Goal: Information Seeking & Learning: Get advice/opinions

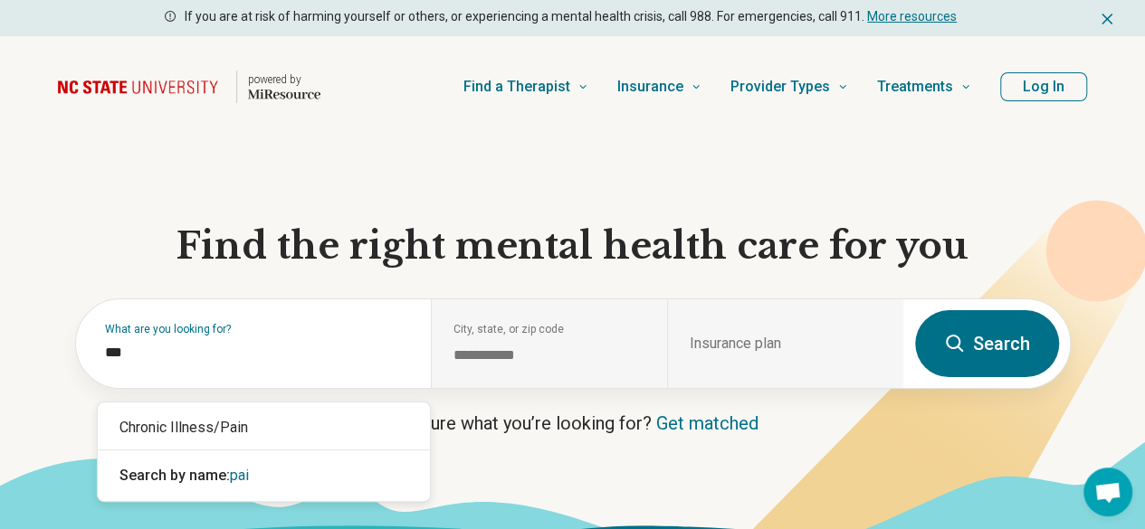
type input "****"
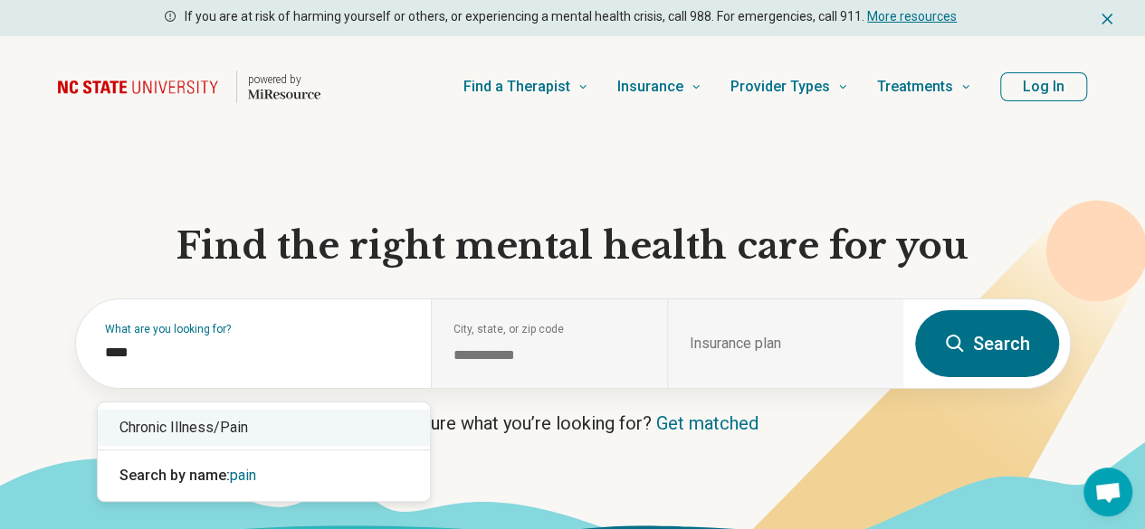
click at [204, 425] on div "Chronic Illness/Pain" at bounding box center [264, 428] width 332 height 36
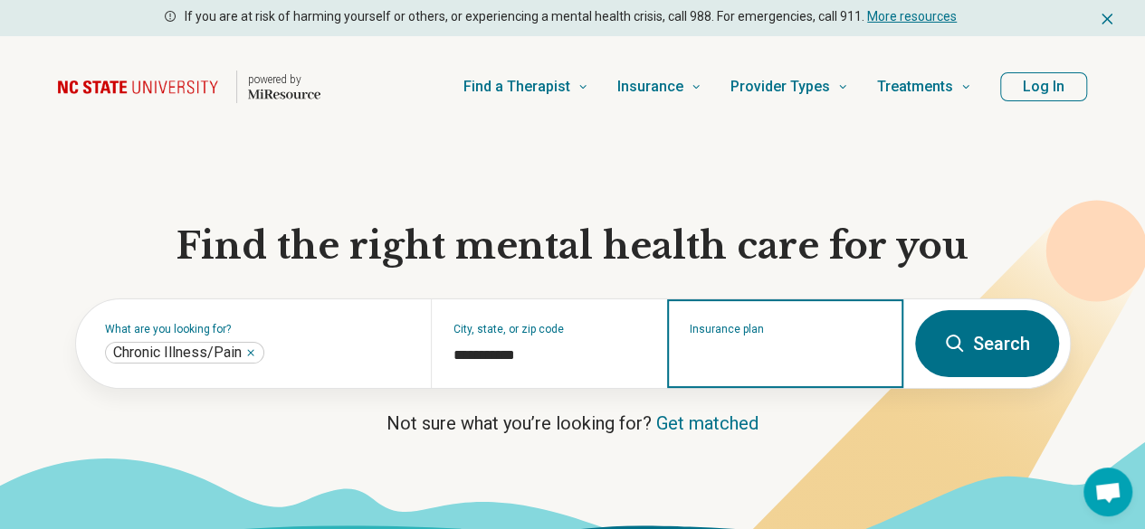
click at [753, 356] on input "Insurance plan" at bounding box center [785, 356] width 192 height 22
type input "*****"
click at [736, 423] on div "Cigna" at bounding box center [728, 428] width 119 height 36
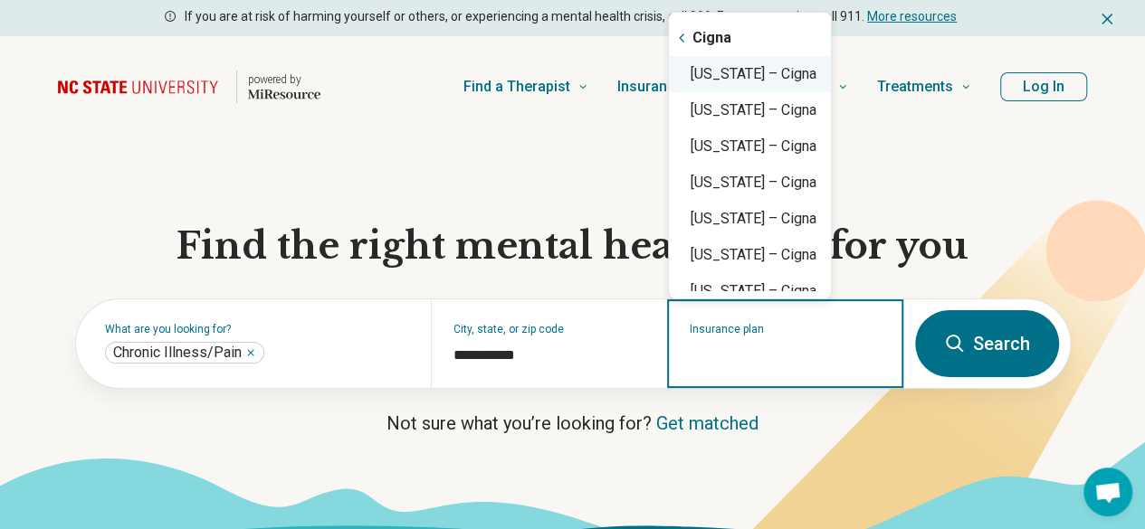
click at [782, 73] on div "[US_STATE] – Cigna" at bounding box center [750, 74] width 162 height 36
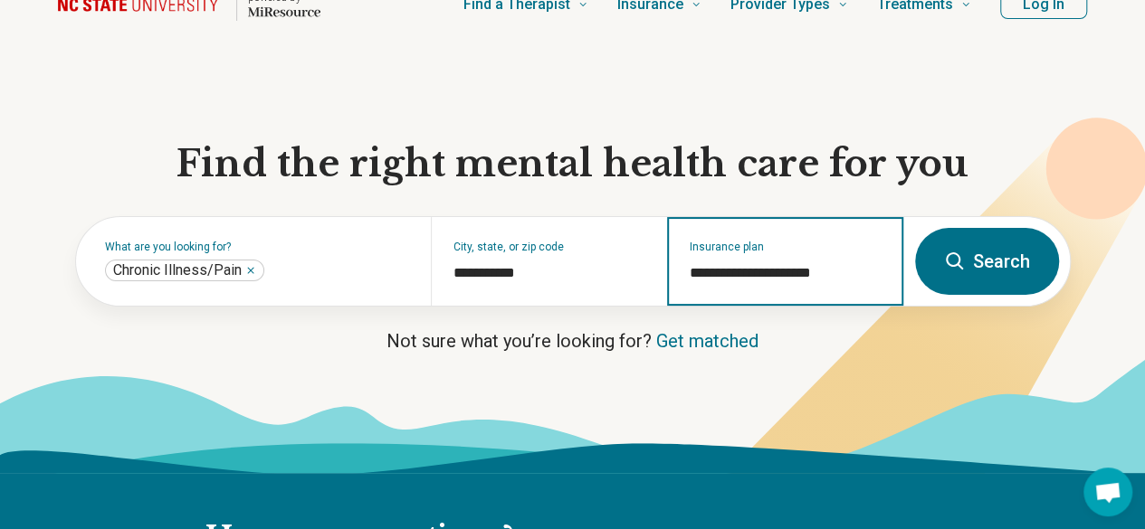
scroll to position [91, 0]
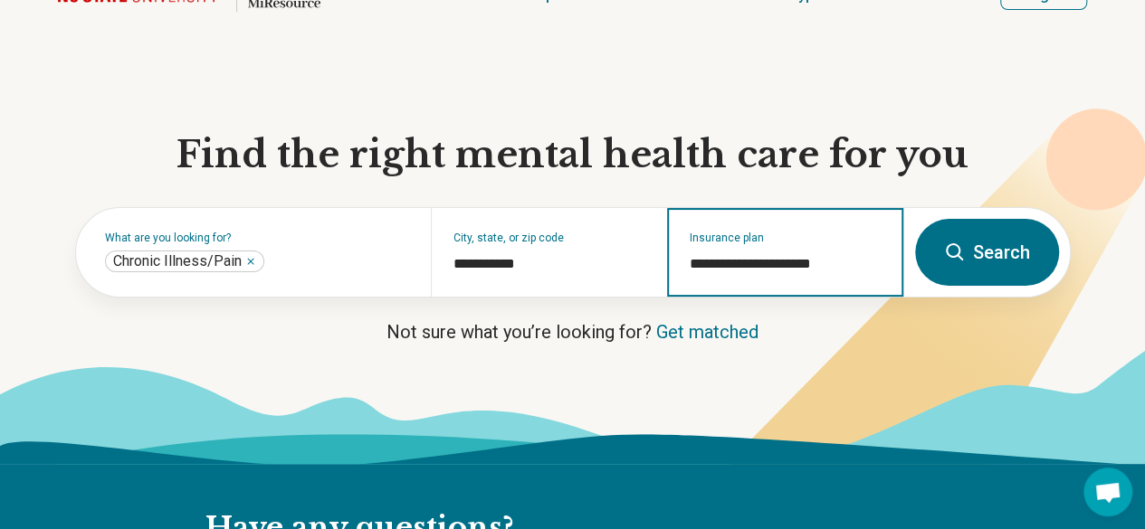
type input "**********"
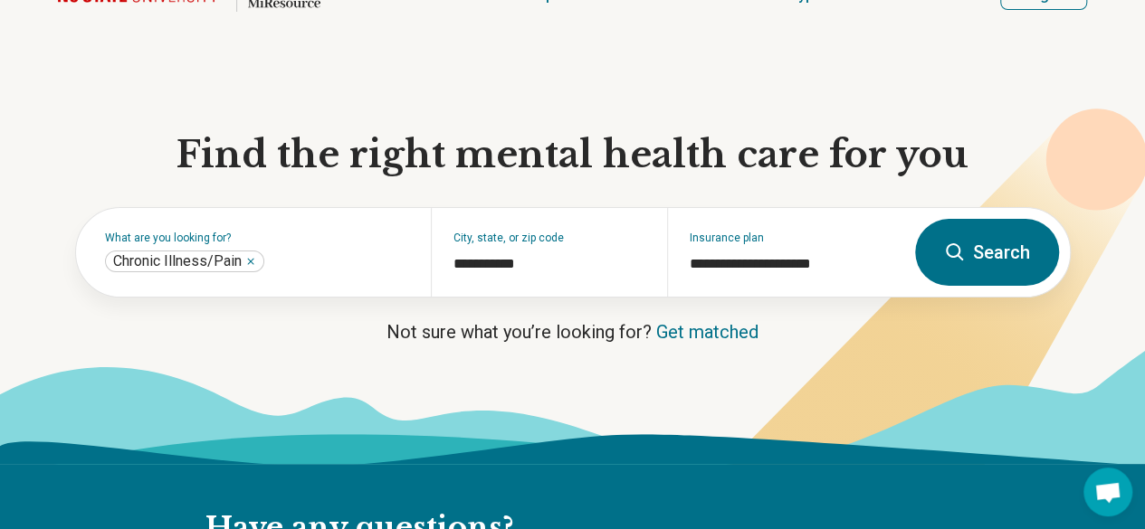
click at [981, 267] on button "Search" at bounding box center [987, 252] width 144 height 67
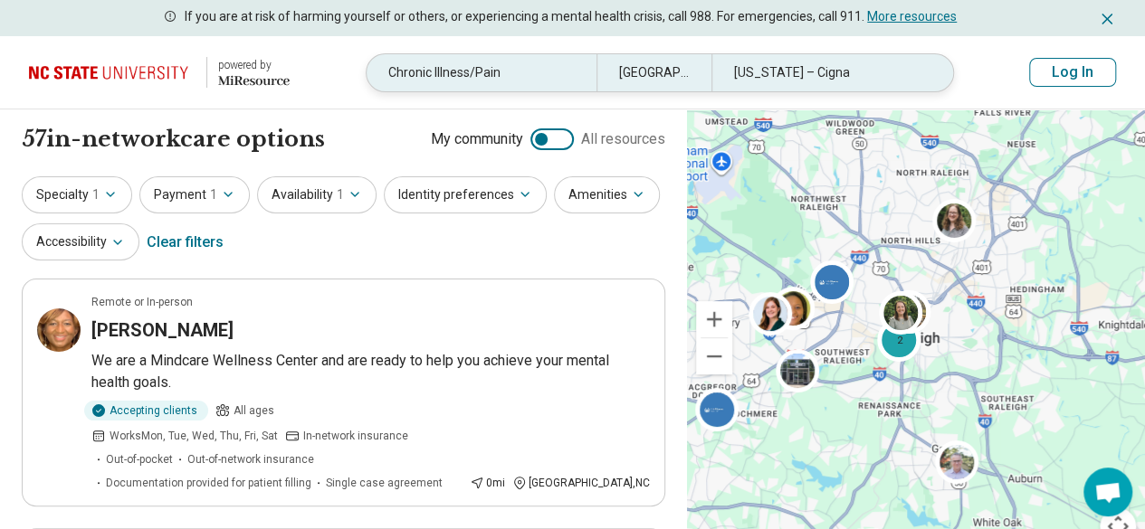
click at [531, 64] on div "Chronic Illness/Pain" at bounding box center [481, 72] width 230 height 37
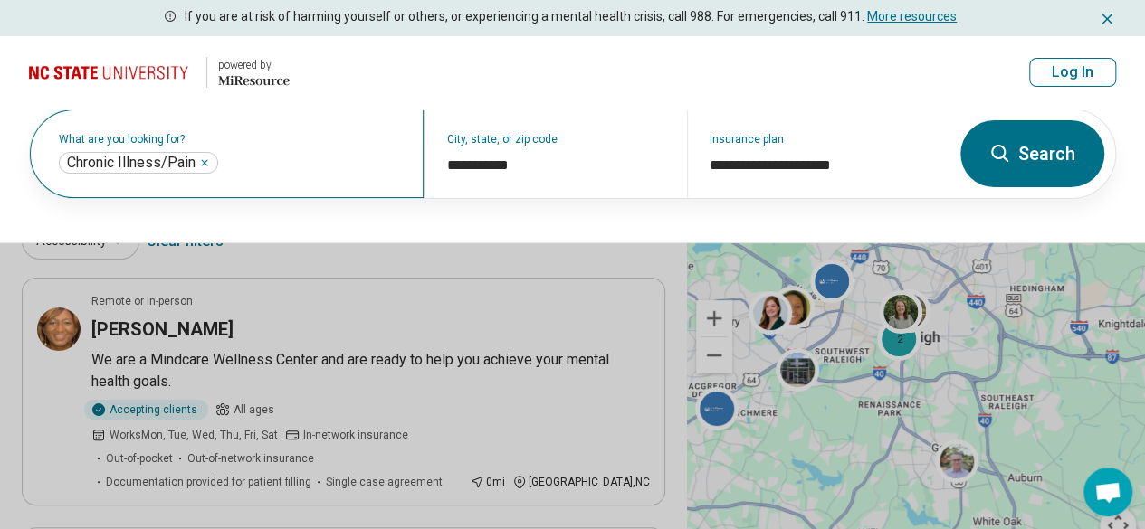
click at [230, 181] on div "**********" at bounding box center [227, 153] width 394 height 89
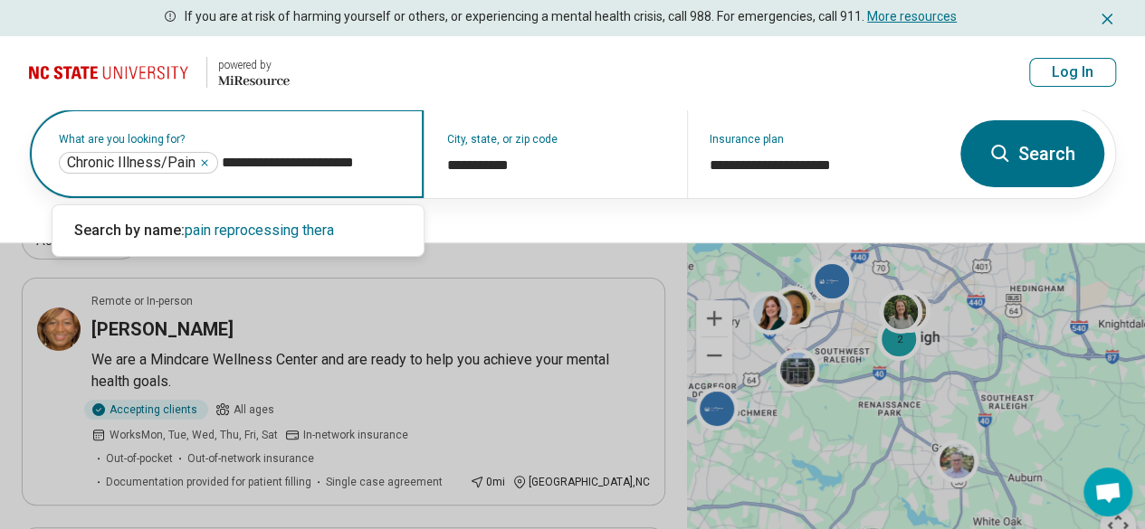
type input "**********"
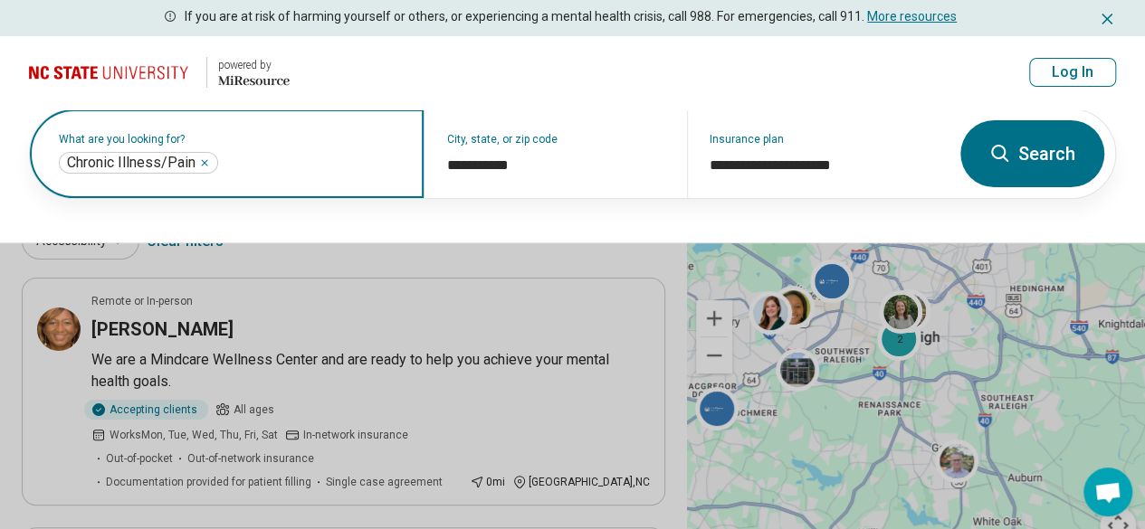
scroll to position [62, 0]
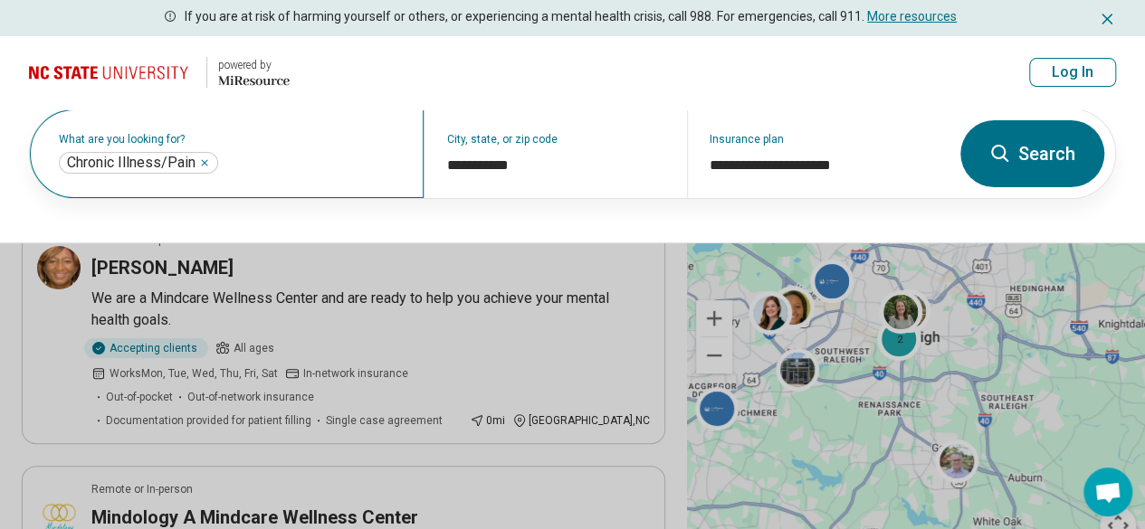
click at [179, 126] on div "**********" at bounding box center [227, 153] width 394 height 89
click at [957, 160] on form "**********" at bounding box center [572, 154] width 1087 height 90
click at [1000, 157] on icon at bounding box center [1000, 154] width 22 height 22
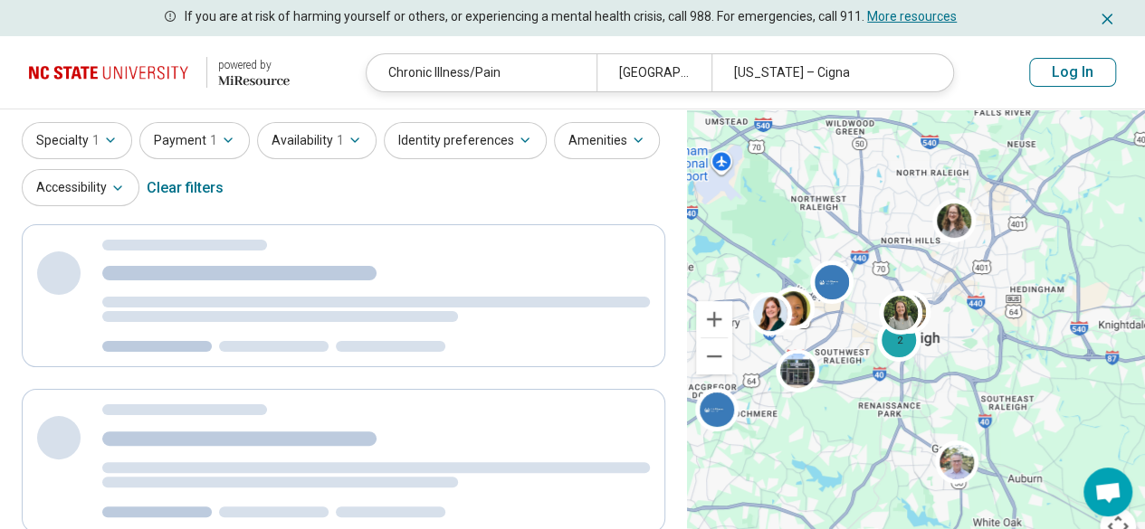
scroll to position [0, 0]
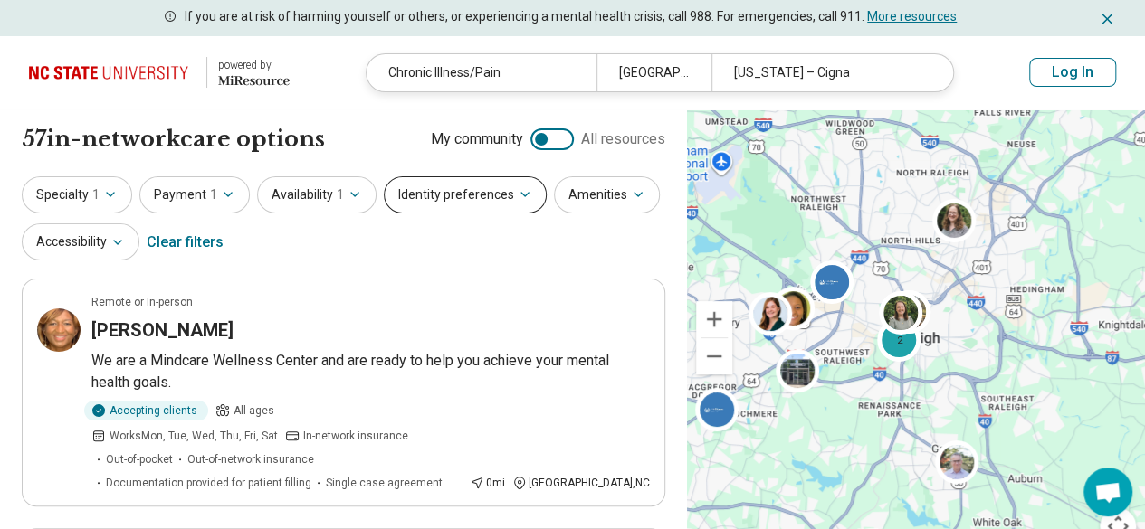
click at [523, 205] on button "Identity preferences" at bounding box center [465, 194] width 163 height 37
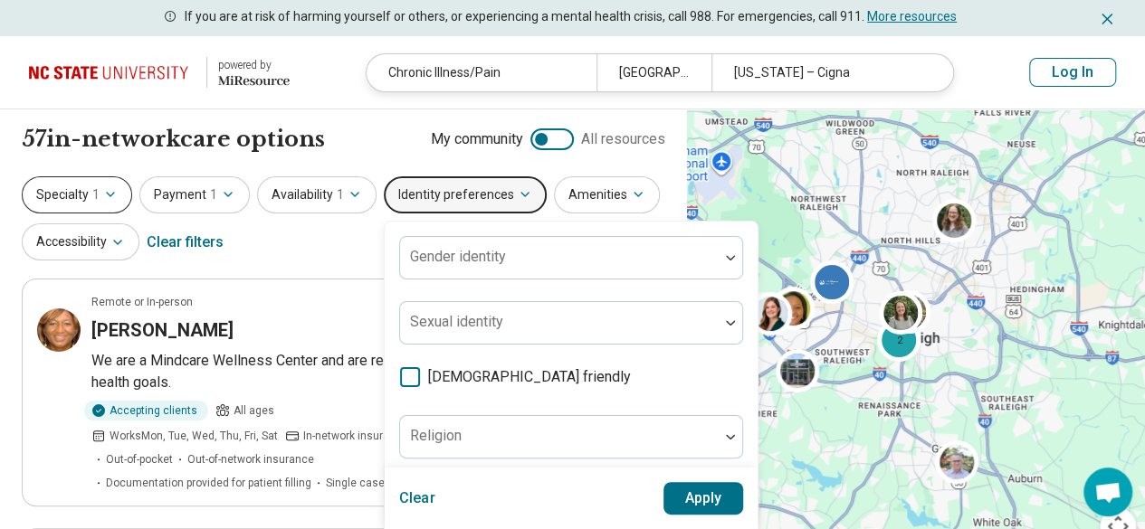
click at [112, 191] on icon "button" at bounding box center [110, 194] width 14 height 14
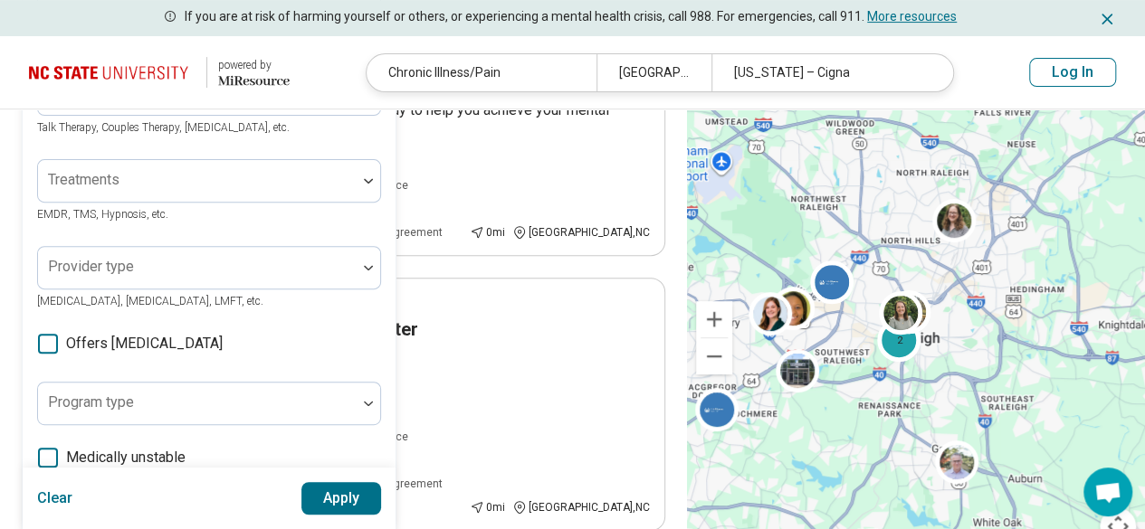
scroll to position [259, 0]
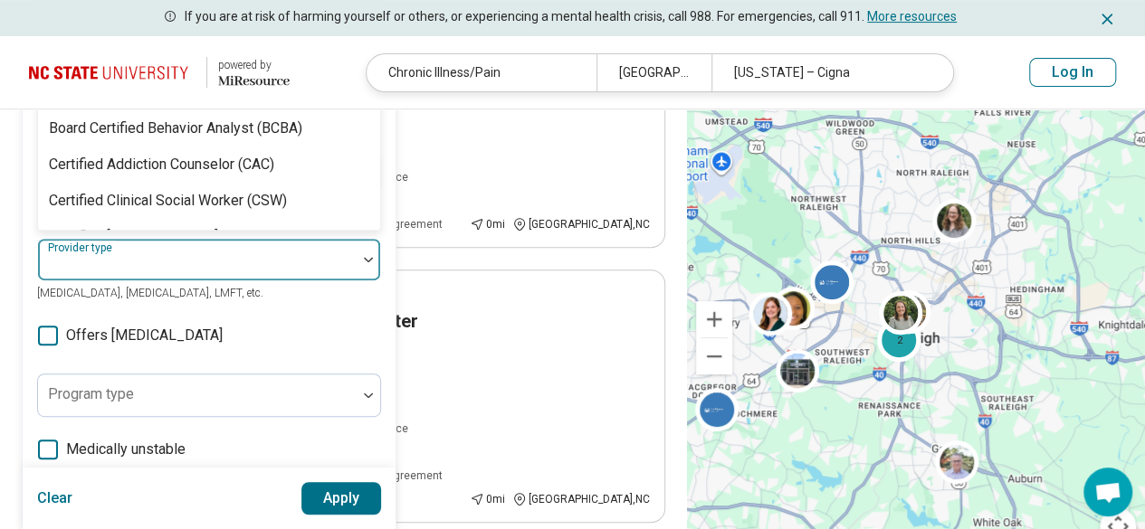
click at [366, 257] on img at bounding box center [368, 259] width 9 height 5
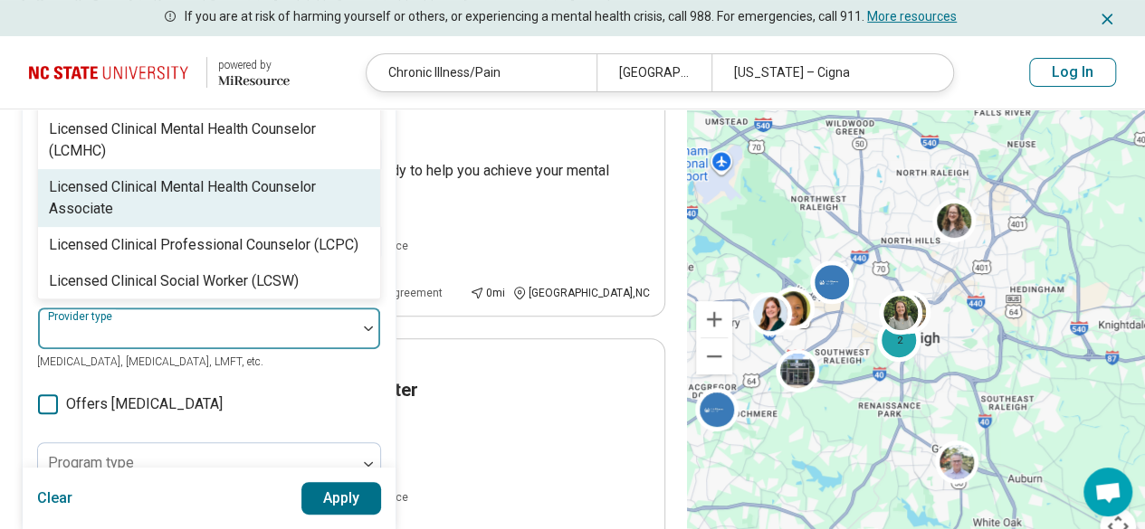
scroll to position [846, 0]
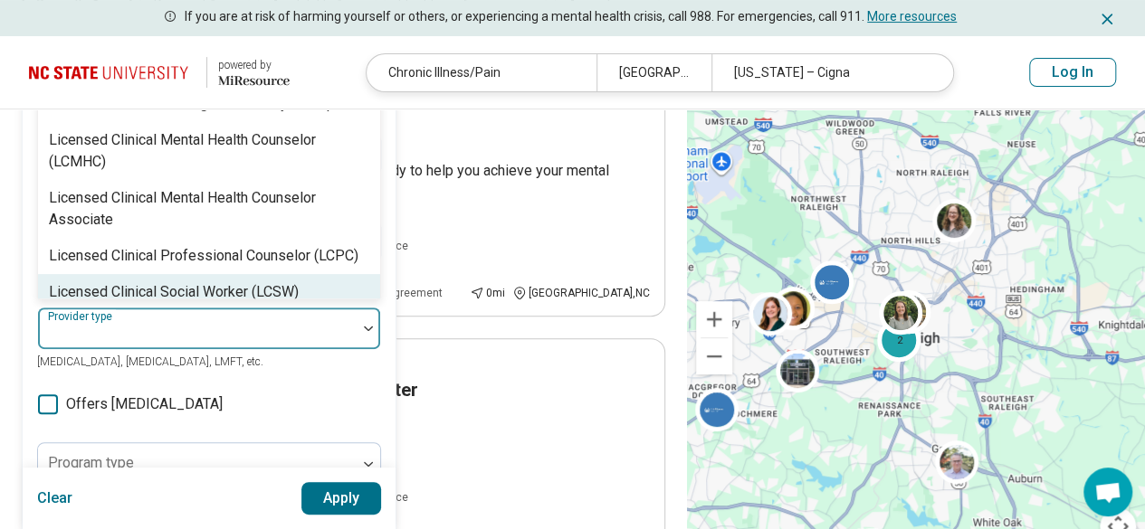
click at [243, 274] on div "Licensed Clinical Social Worker (LCSW)" at bounding box center [209, 292] width 342 height 36
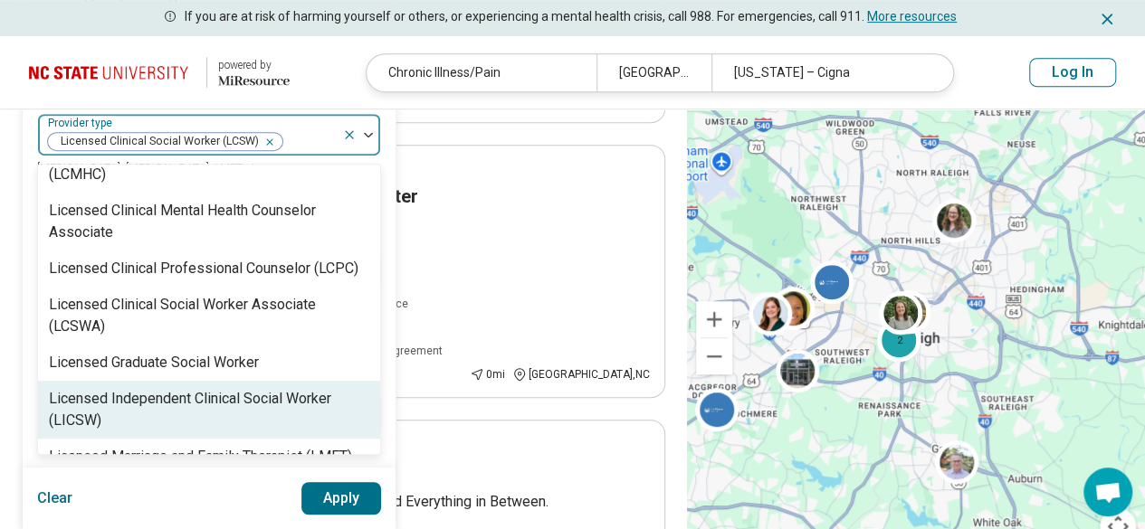
scroll to position [384, 0]
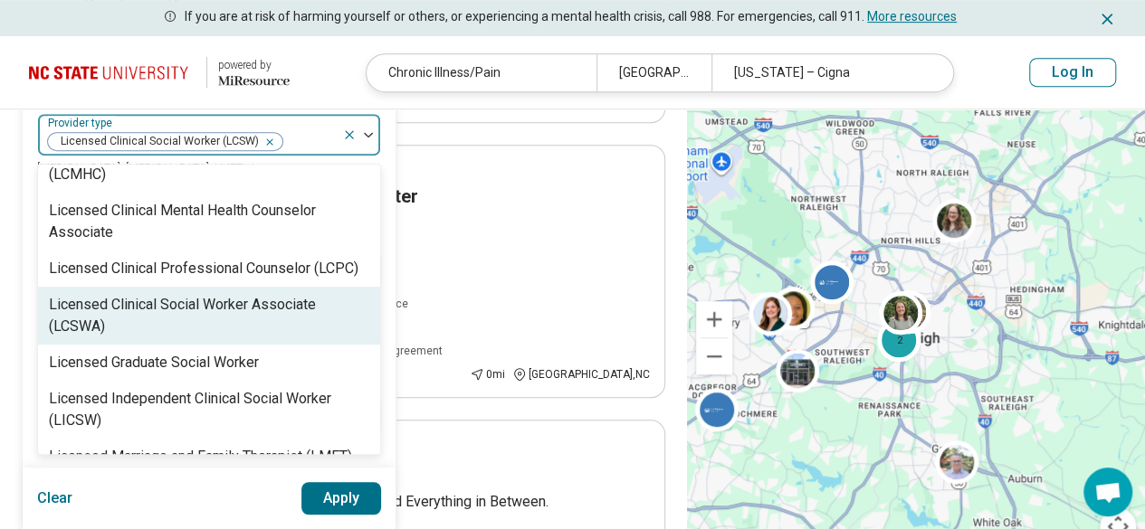
click at [221, 294] on div "Licensed Clinical Social Worker Associate (LCSWA)" at bounding box center [209, 315] width 320 height 43
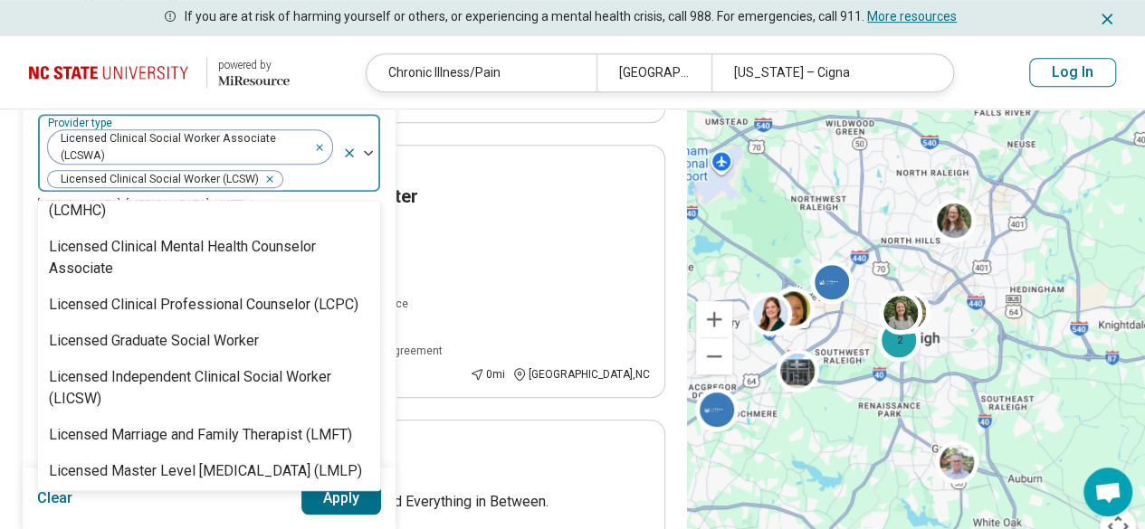
click at [323, 506] on button "Apply" at bounding box center [341, 498] width 81 height 33
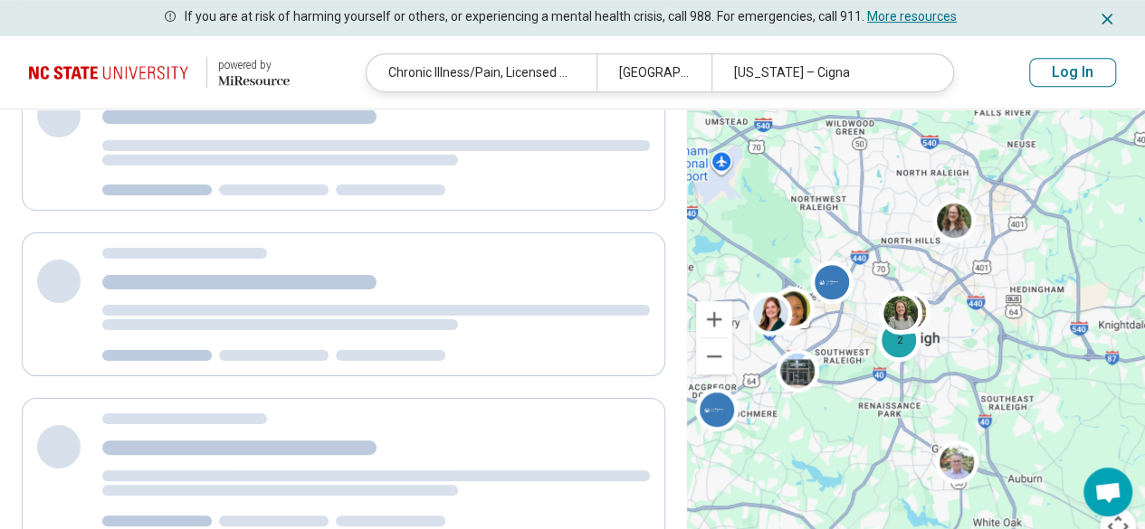
scroll to position [0, 0]
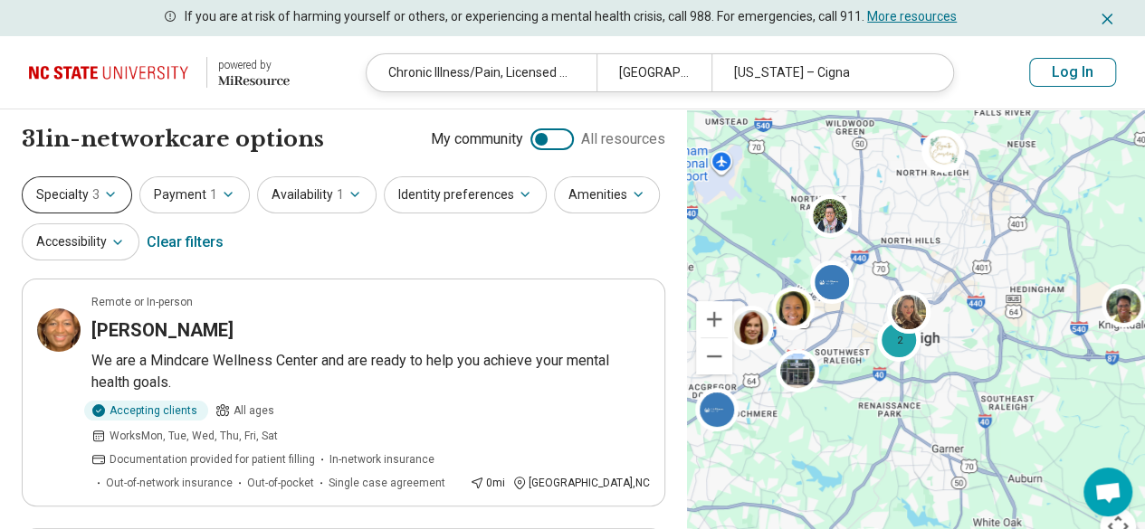
click at [109, 195] on icon "button" at bounding box center [110, 195] width 7 height 4
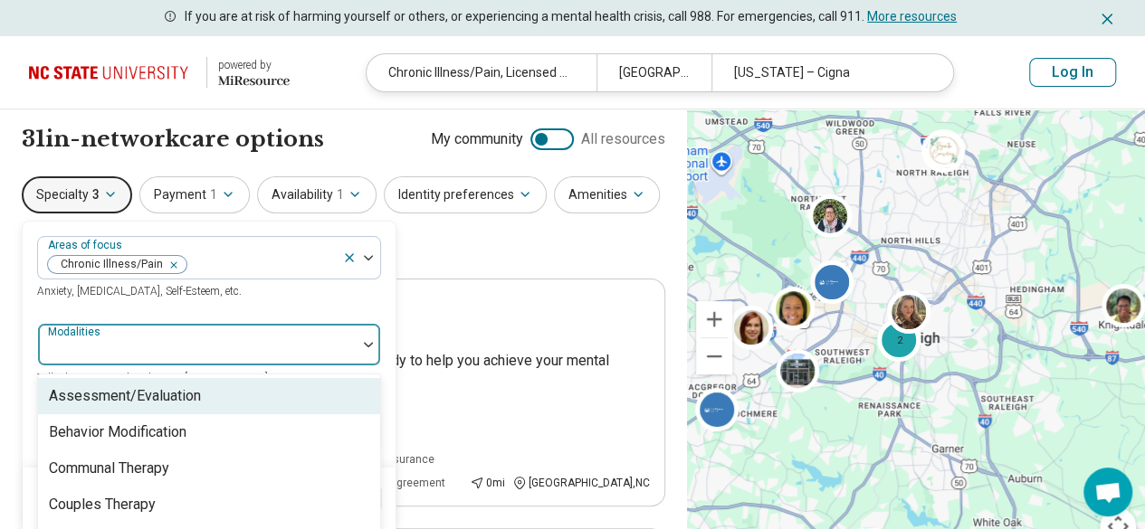
click at [235, 339] on div at bounding box center [197, 351] width 304 height 25
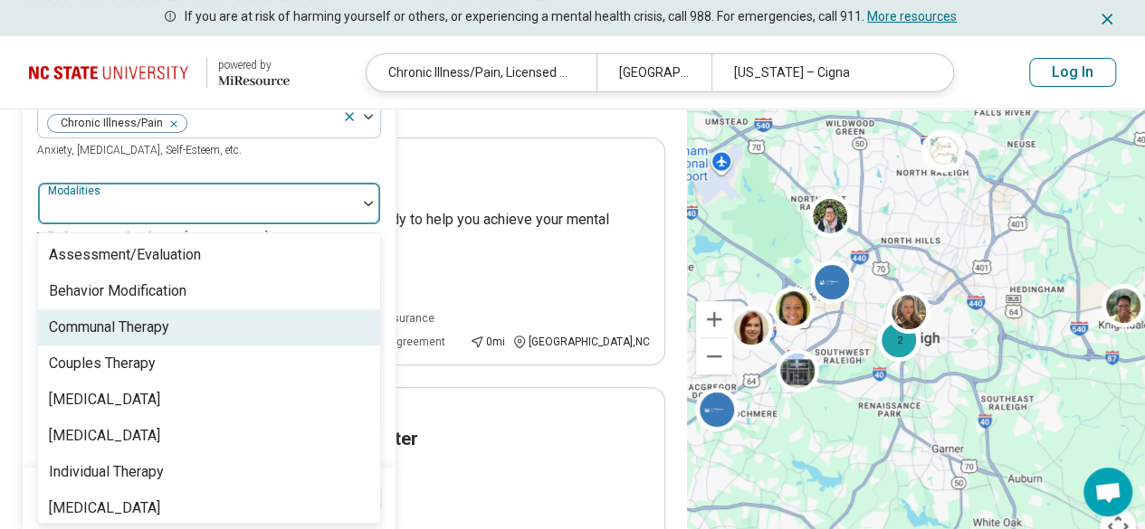
scroll to position [7, 0]
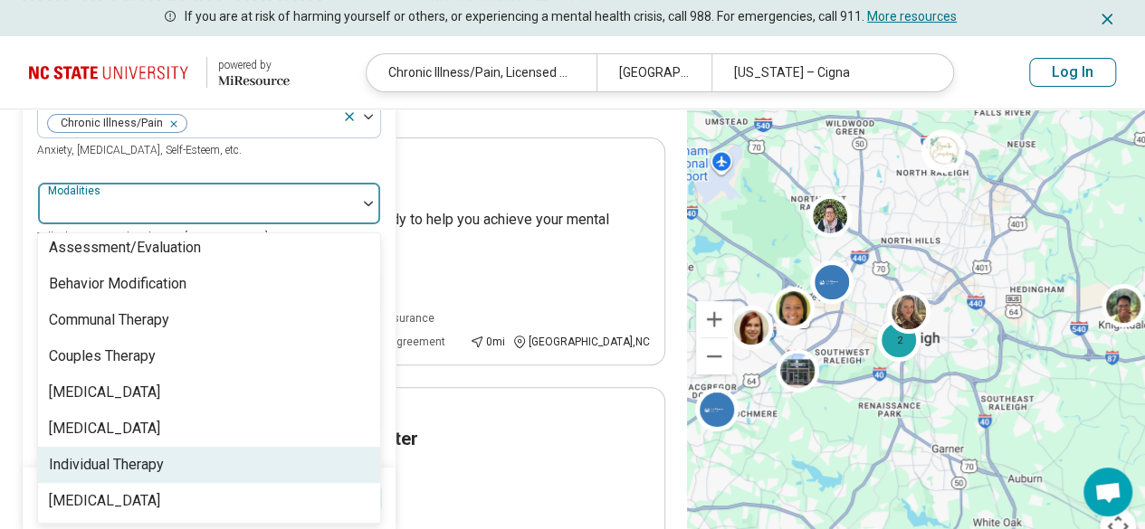
click at [152, 471] on div "Individual Therapy" at bounding box center [106, 465] width 115 height 22
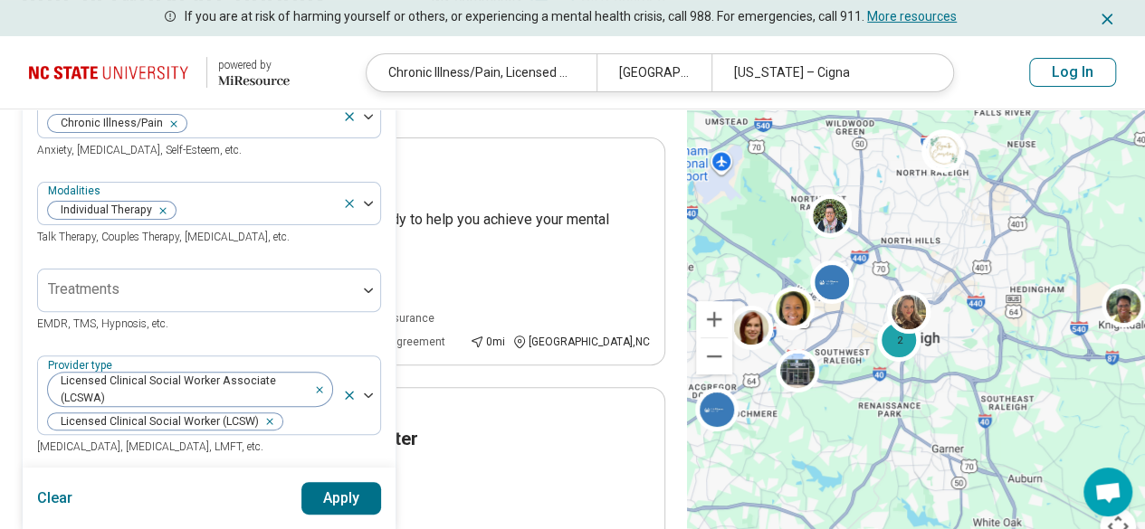
click at [340, 502] on button "Apply" at bounding box center [341, 498] width 81 height 33
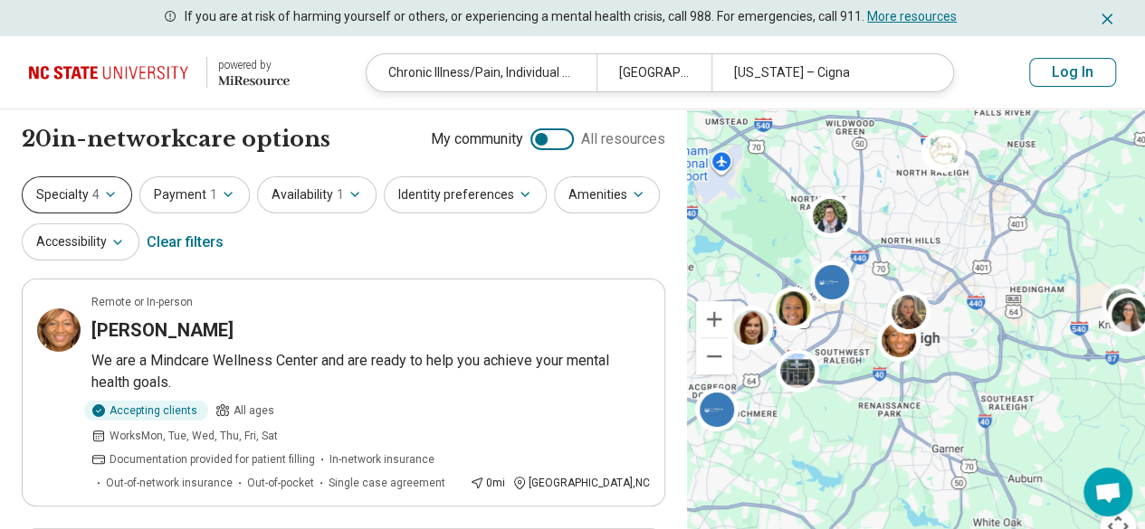
click at [103, 185] on button "Specialty 4" at bounding box center [77, 194] width 110 height 37
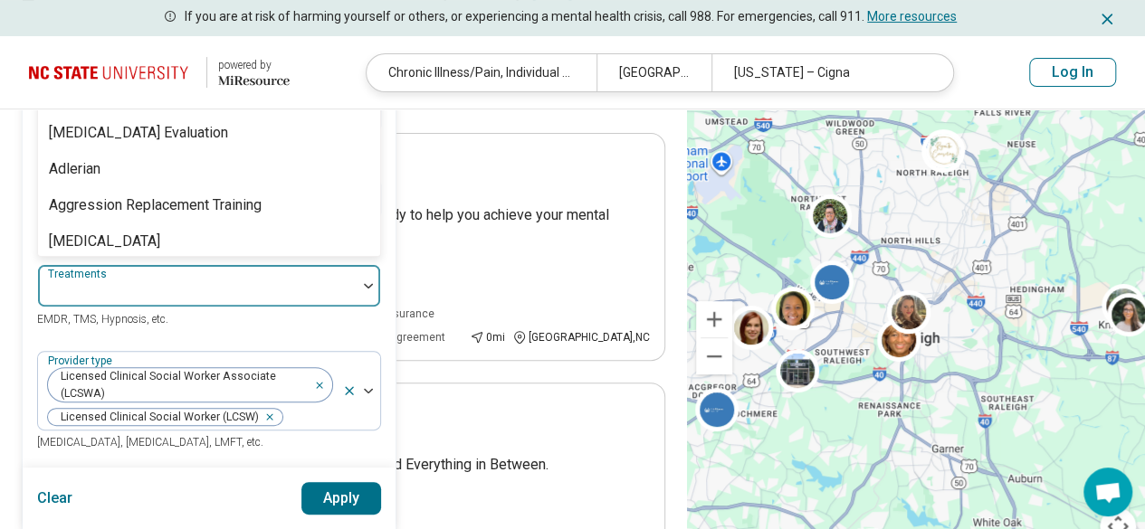
drag, startPoint x: 114, startPoint y: 296, endPoint x: 166, endPoint y: 283, distance: 53.1
click at [166, 283] on div "104 results available. Use Up and Down to choose options, press Enter to select…" at bounding box center [209, 285] width 344 height 43
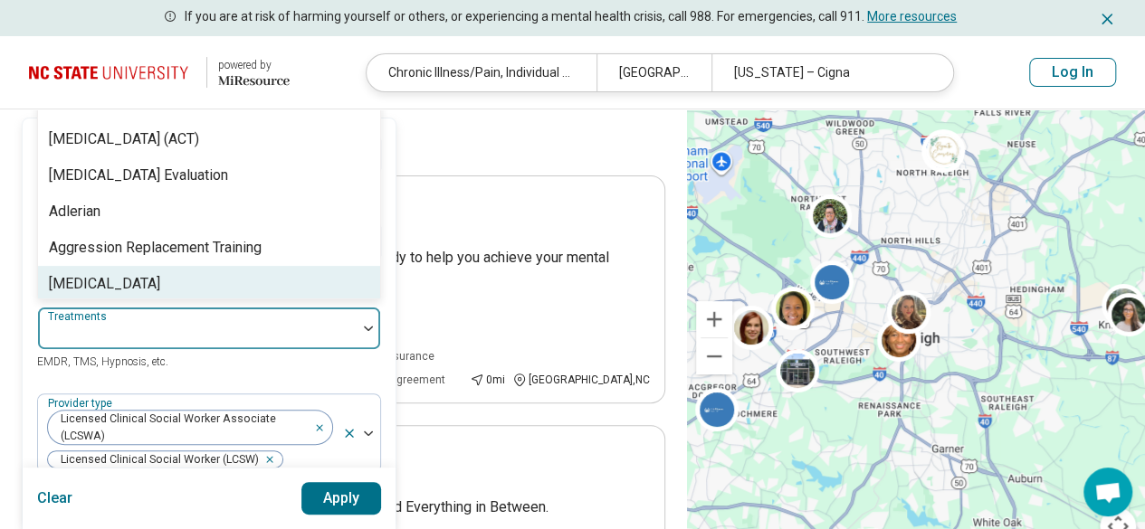
click at [160, 283] on div "[MEDICAL_DATA]" at bounding box center [104, 284] width 111 height 22
click at [160, 331] on icon "Remove [object Object]" at bounding box center [153, 335] width 13 height 13
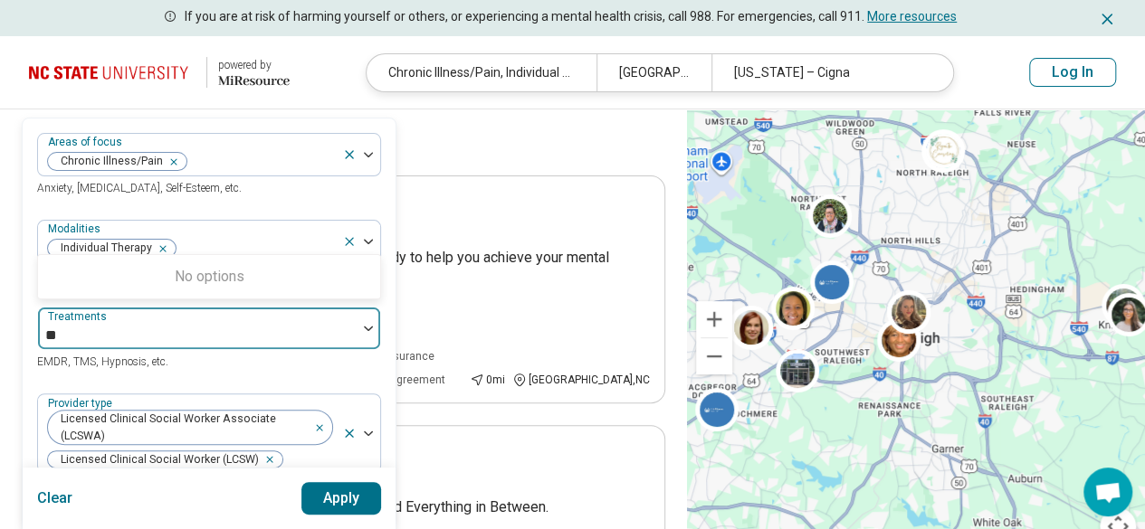
type input "*"
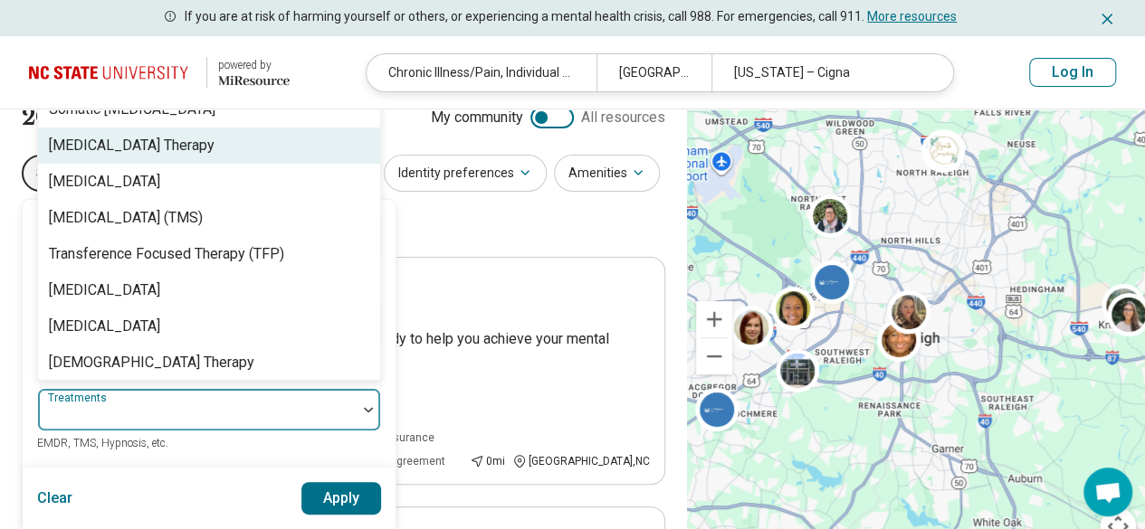
scroll to position [3525, 0]
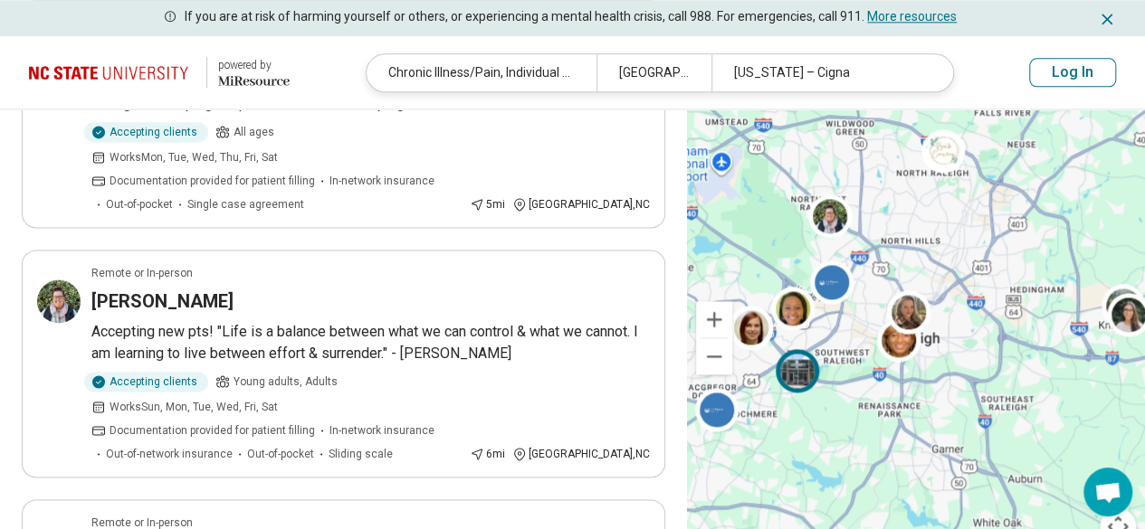
scroll to position [1164, 0]
